Goal: Task Accomplishment & Management: Complete application form

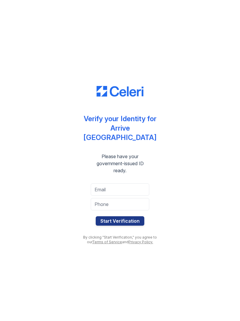
click at [131, 216] on button "Start Verification" at bounding box center [120, 220] width 49 height 9
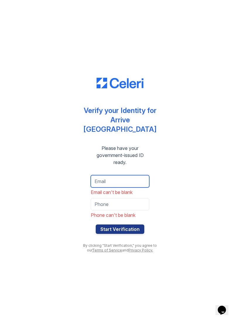
click at [112, 175] on input "email" at bounding box center [120, 181] width 59 height 12
type input "scadeau@hearth-home.org"
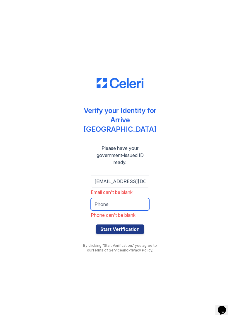
click at [126, 198] on input "tel" at bounding box center [120, 204] width 59 height 12
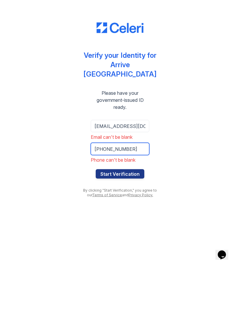
type input "781-583-8954"
click at [129, 224] on button "Start Verification" at bounding box center [120, 228] width 49 height 9
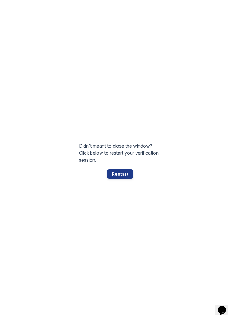
click at [114, 175] on div "Restart" at bounding box center [120, 173] width 26 height 9
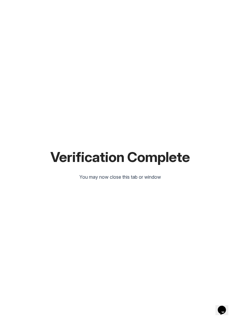
click at [109, 187] on div "Verification Complete You may now close this tab or window" at bounding box center [119, 160] width 221 height 321
click at [112, 171] on div "Verification Complete You may now close this tab or window" at bounding box center [119, 160] width 221 height 321
click at [235, 314] on div "Verification Complete You may now close this tab or window" at bounding box center [120, 160] width 240 height 321
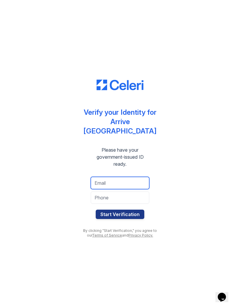
click at [113, 180] on input "email" at bounding box center [120, 183] width 59 height 12
type input "a"
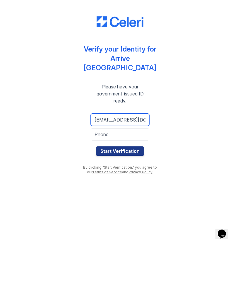
type input "[EMAIL_ADDRESS][DOMAIN_NAME]"
click at [122, 192] on input "tel" at bounding box center [120, 198] width 59 height 12
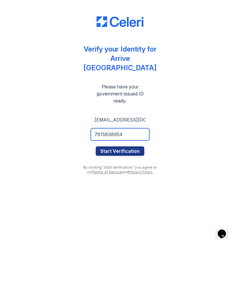
type input "7815838954"
click at [135, 210] on button "Start Verification" at bounding box center [120, 214] width 49 height 9
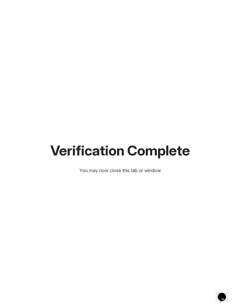
click at [136, 306] on div "Verification Complete You may now close this tab or window" at bounding box center [119, 154] width 221 height 308
click at [132, 291] on div "Verification Complete You may now close this tab or window" at bounding box center [119, 154] width 221 height 308
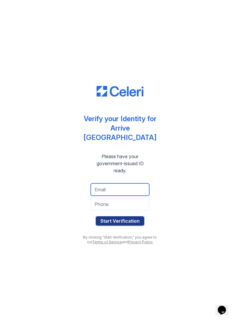
click at [109, 185] on input "email" at bounding box center [120, 189] width 59 height 12
type input "albertbrown@gmail.com"
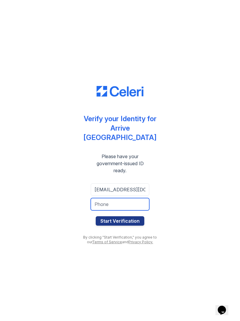
click at [133, 203] on input "tel" at bounding box center [120, 204] width 59 height 12
type input "8579908130"
click at [137, 219] on button "Start Verification" at bounding box center [120, 220] width 49 height 9
